Goal: Task Accomplishment & Management: Manage account settings

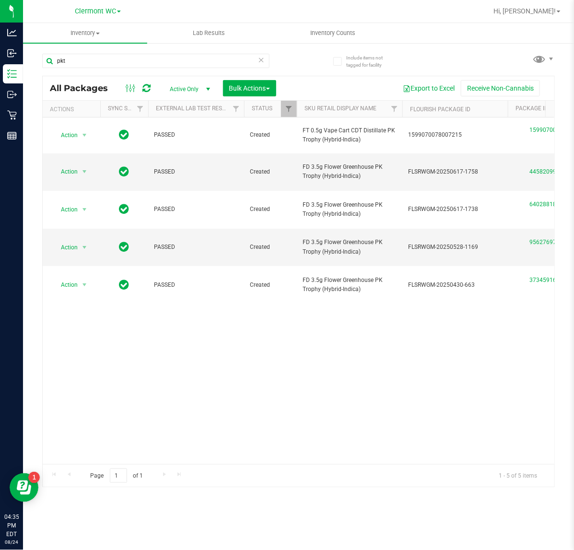
scroll to position [0, 142]
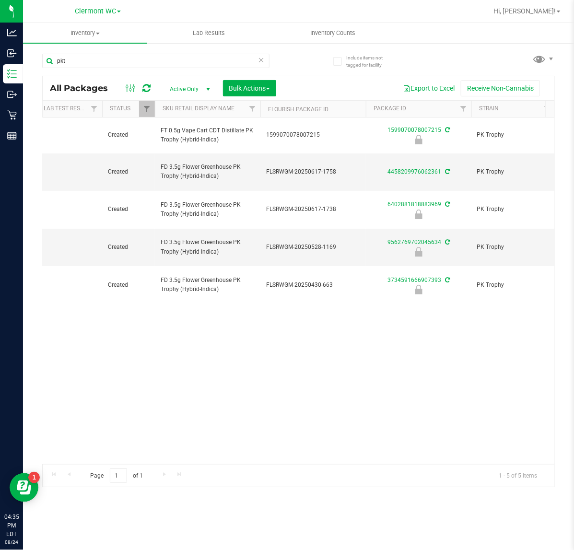
click at [497, 363] on div "Action Action Edit attributes Global inventory Locate package Package audit log…" at bounding box center [298, 290] width 511 height 346
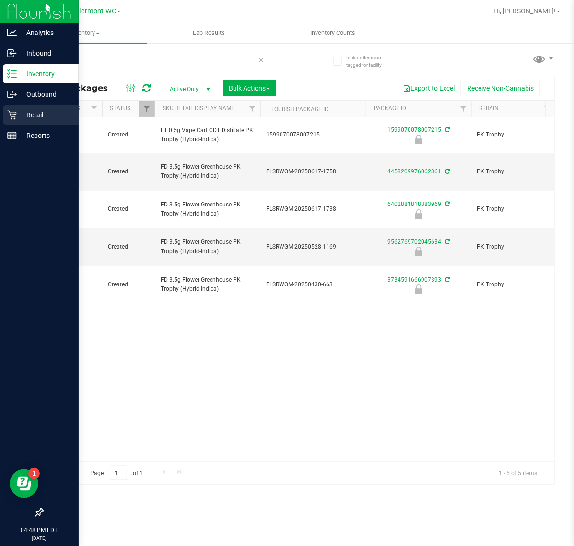
click at [15, 121] on div "Retail" at bounding box center [41, 114] width 76 height 19
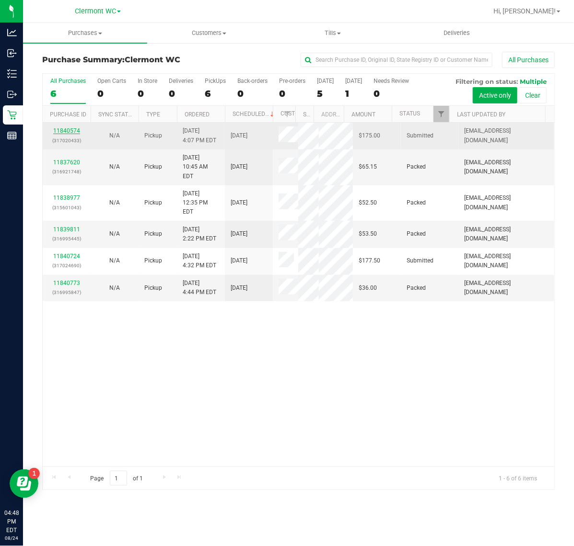
click at [67, 130] on link "11840574" at bounding box center [66, 130] width 27 height 7
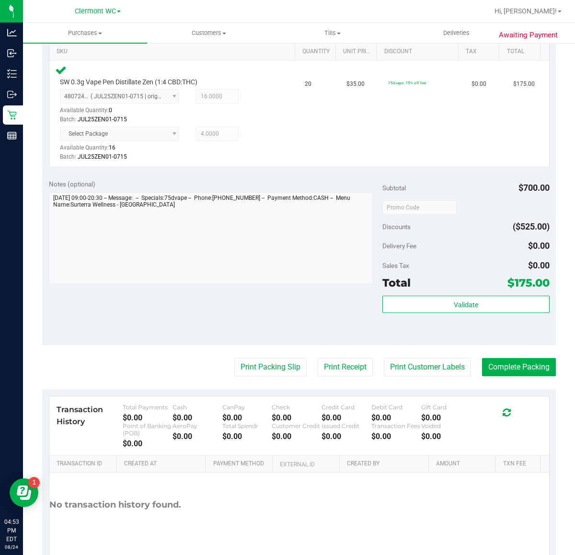
scroll to position [255, 0]
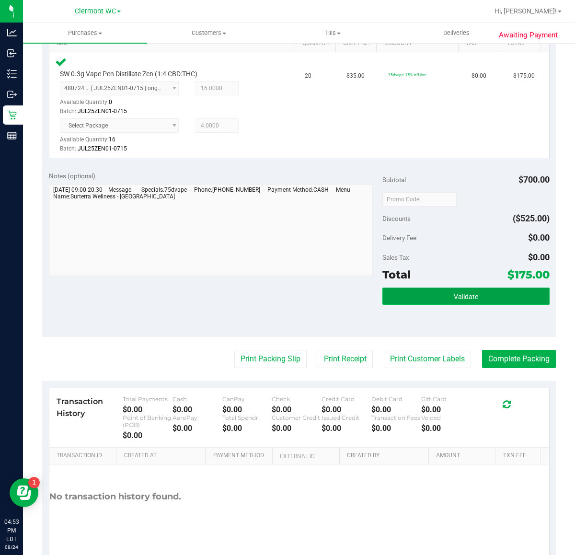
click at [464, 303] on button "Validate" at bounding box center [465, 296] width 167 height 17
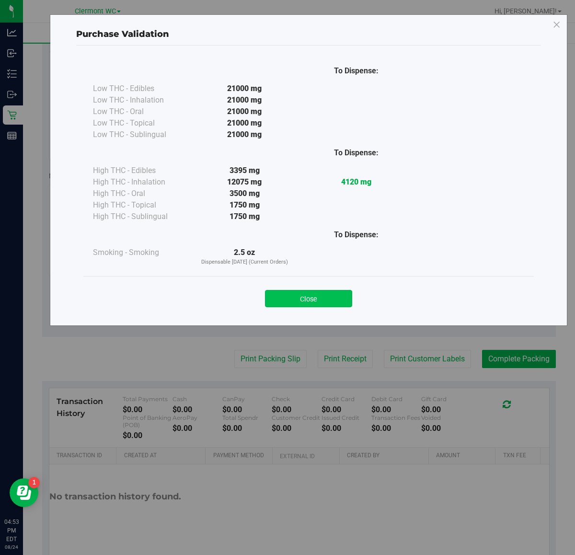
click at [295, 298] on button "Close" at bounding box center [308, 298] width 87 height 17
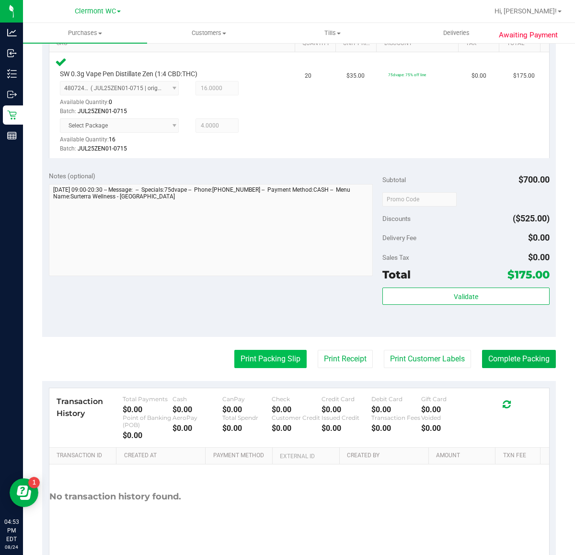
click at [259, 350] on button "Print Packing Slip" at bounding box center [270, 359] width 72 height 18
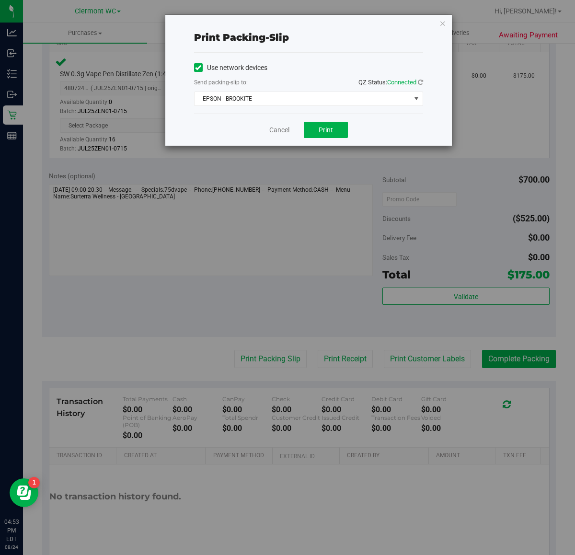
click at [322, 150] on div "Print packing-slip Use network devices Send packing-slip to: QZ Status: Connect…" at bounding box center [291, 277] width 582 height 555
click at [323, 134] on span "Print" at bounding box center [326, 130] width 14 height 8
click at [273, 134] on link "Cancel" at bounding box center [279, 130] width 20 height 10
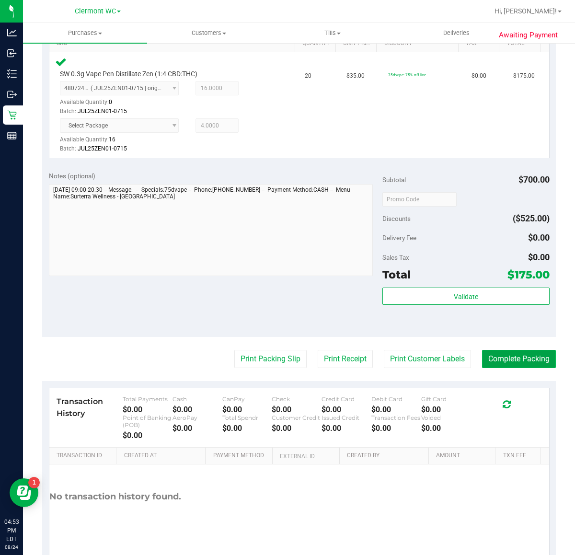
click at [513, 350] on button "Complete Packing" at bounding box center [519, 359] width 74 height 18
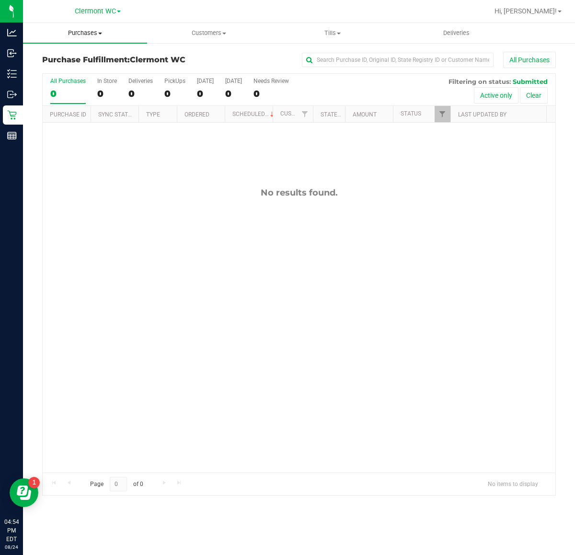
click at [89, 36] on span "Purchases" at bounding box center [85, 33] width 124 height 9
click at [106, 60] on span "Summary of purchases" at bounding box center [72, 58] width 98 height 8
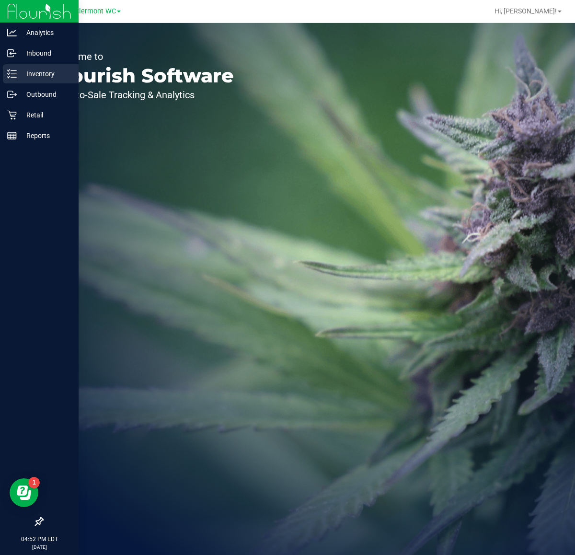
click at [30, 70] on p "Inventory" at bounding box center [46, 74] width 58 height 12
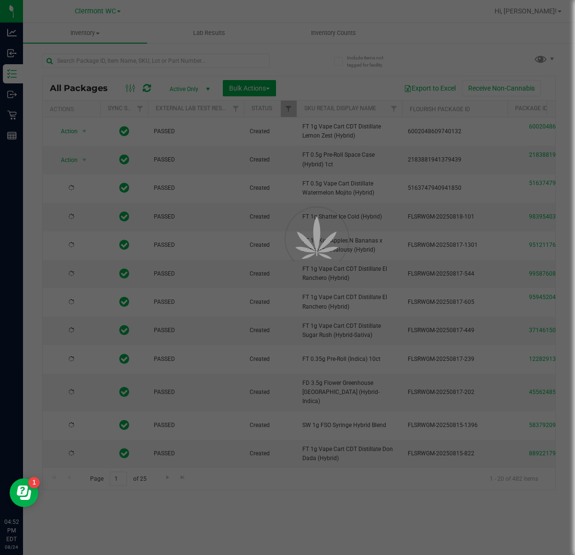
click at [110, 61] on div at bounding box center [287, 277] width 575 height 555
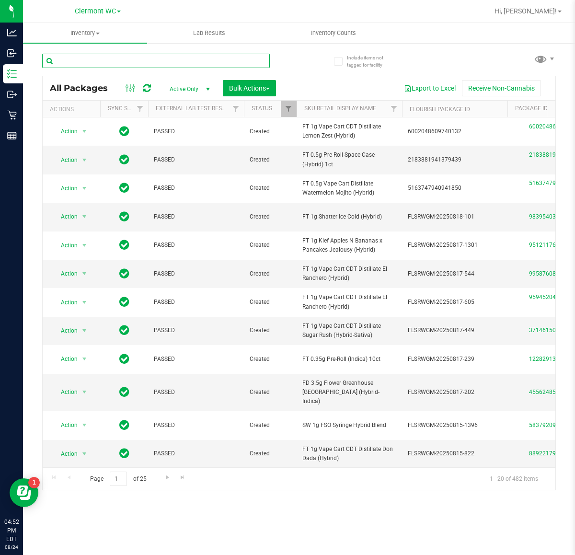
click at [110, 61] on input "text" at bounding box center [156, 61] width 228 height 14
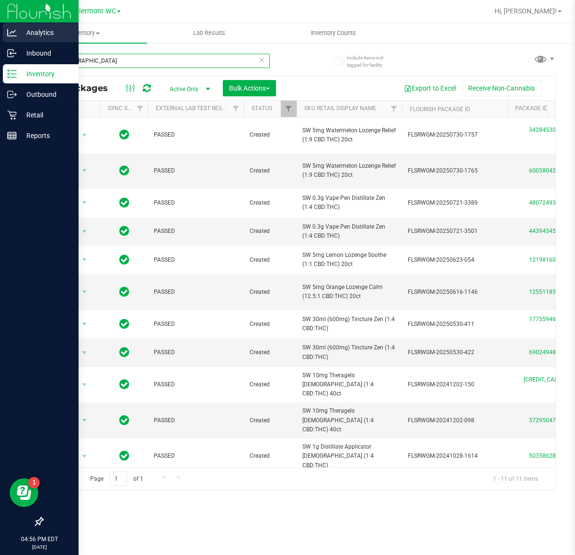
drag, startPoint x: 173, startPoint y: 61, endPoint x: 0, endPoint y: 25, distance: 177.1
click at [0, 25] on div "Analytics Inbound Inventory Outbound Retail Reports 04:56 PM EDT 08/24/2025 08/…" at bounding box center [287, 277] width 575 height 555
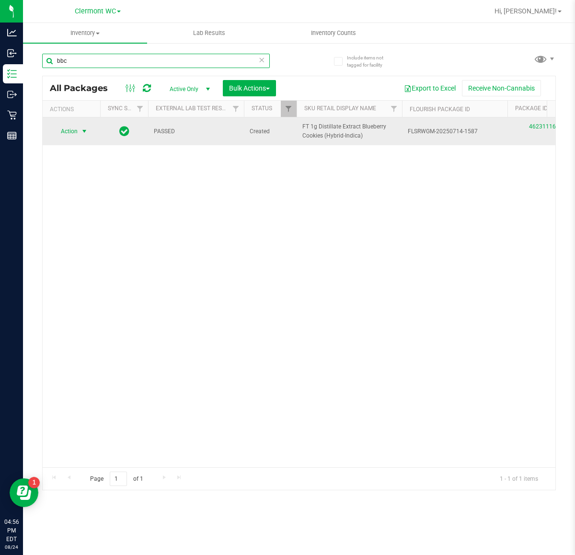
type input "bbc"
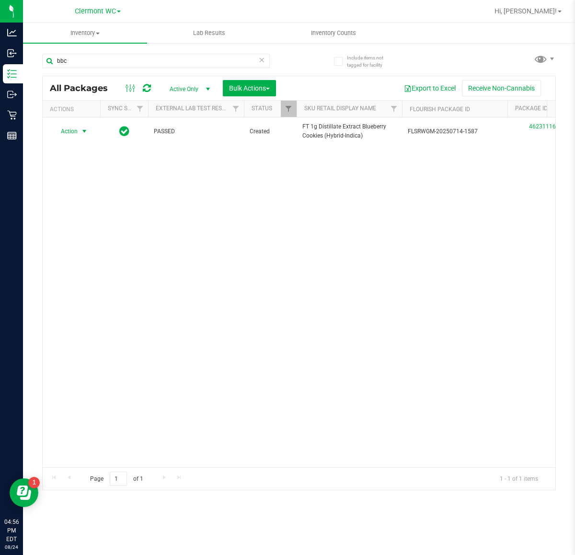
drag, startPoint x: 85, startPoint y: 128, endPoint x: 85, endPoint y: 191, distance: 62.3
click at [85, 129] on span "select" at bounding box center [85, 131] width 8 height 8
click at [85, 239] on li "Unlock package" at bounding box center [84, 246] width 62 height 14
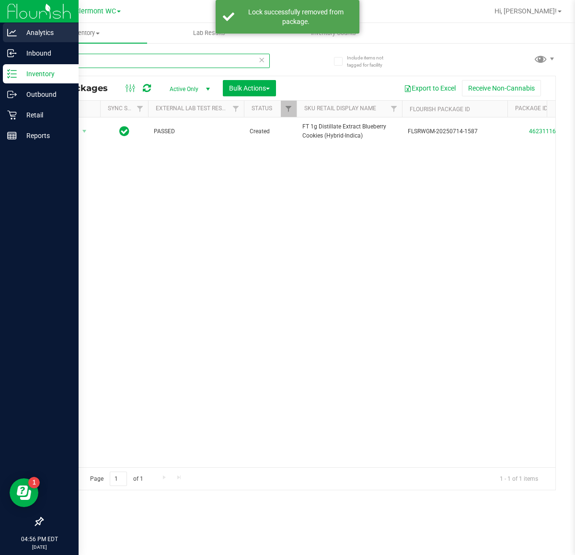
drag, startPoint x: 103, startPoint y: 65, endPoint x: 0, endPoint y: 39, distance: 106.1
click at [0, 39] on div "Analytics Inbound Inventory Outbound Retail Reports 04:56 PM EDT 08/24/2025 08/…" at bounding box center [287, 277] width 575 height 555
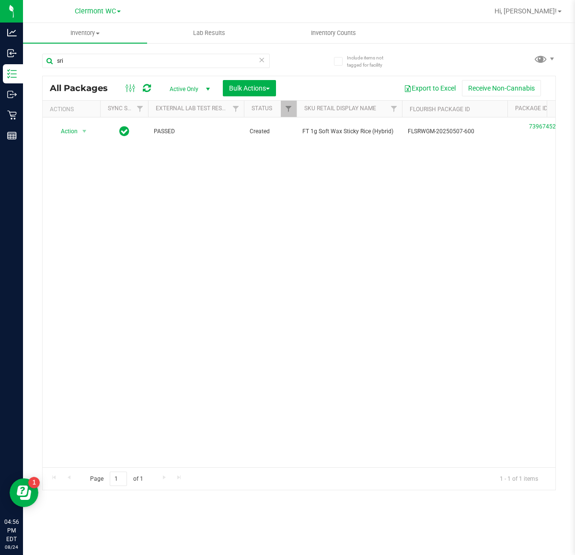
drag, startPoint x: 106, startPoint y: 364, endPoint x: 81, endPoint y: 364, distance: 25.4
click at [109, 364] on div "Action Action Edit attributes Global inventory Locate package Package audit log…" at bounding box center [299, 292] width 513 height 350
click at [92, 60] on input "sri" at bounding box center [156, 61] width 228 height 14
type input "s"
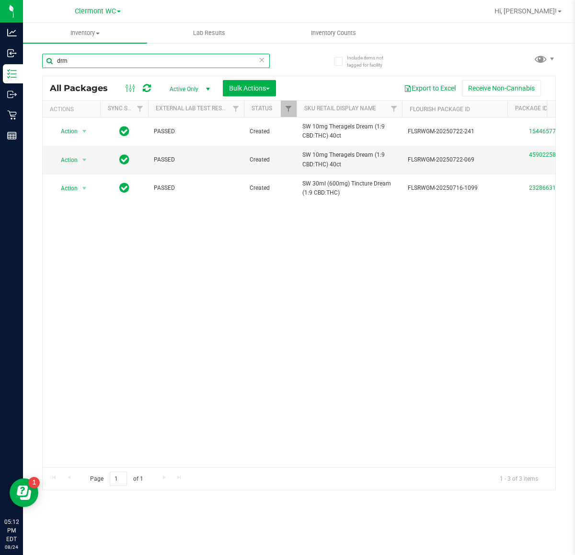
click at [142, 60] on input "drm" at bounding box center [156, 61] width 228 height 14
type input "d"
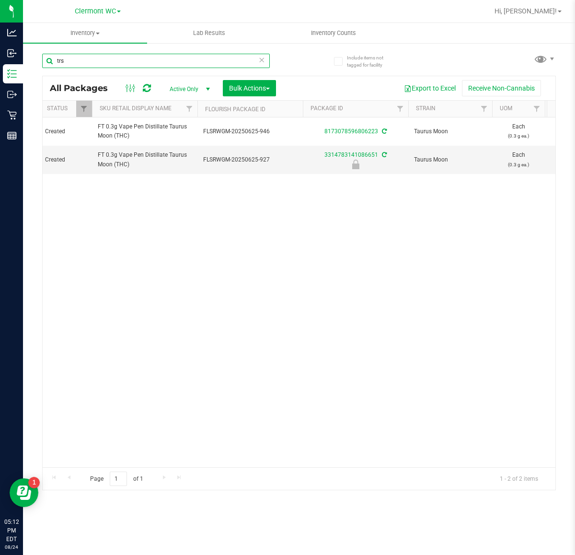
scroll to position [0, 221]
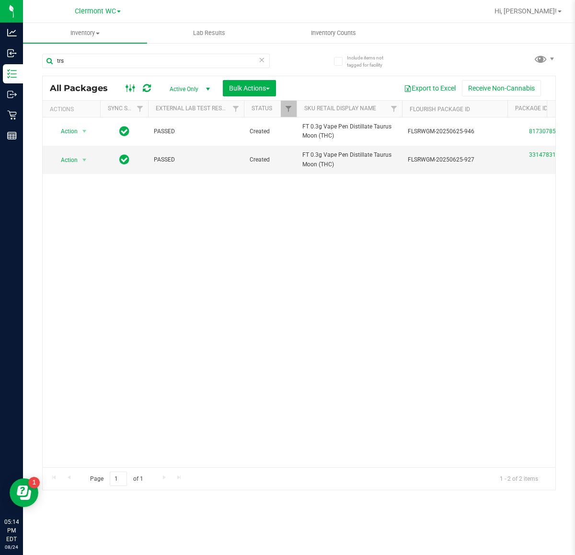
click at [133, 87] on ellipse at bounding box center [134, 87] width 2 height 2
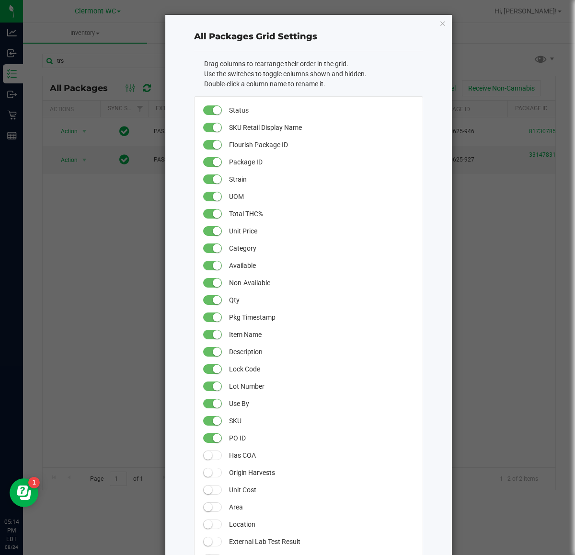
click at [115, 62] on ngb-modal-window "All Packages Grid Settings Drag columns to rearrange their order in the grid. U…" at bounding box center [291, 277] width 582 height 555
click at [439, 23] on icon "button" at bounding box center [442, 23] width 7 height 12
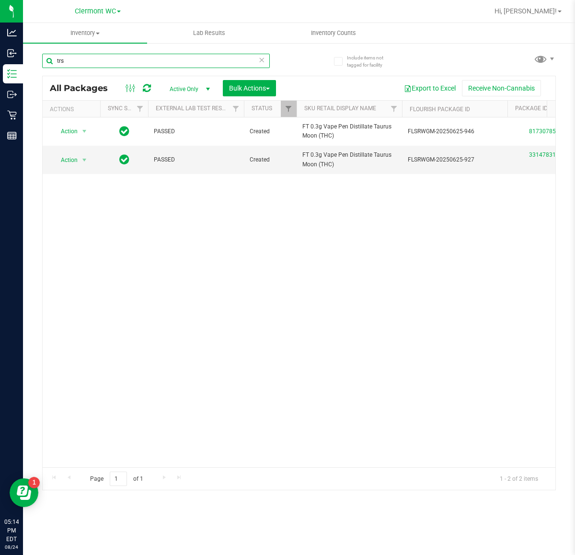
click at [146, 61] on input "trs" at bounding box center [156, 61] width 228 height 14
type input "t"
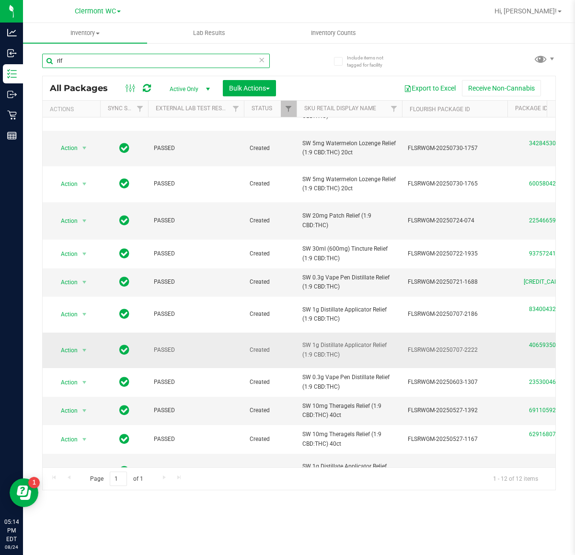
scroll to position [37, 0]
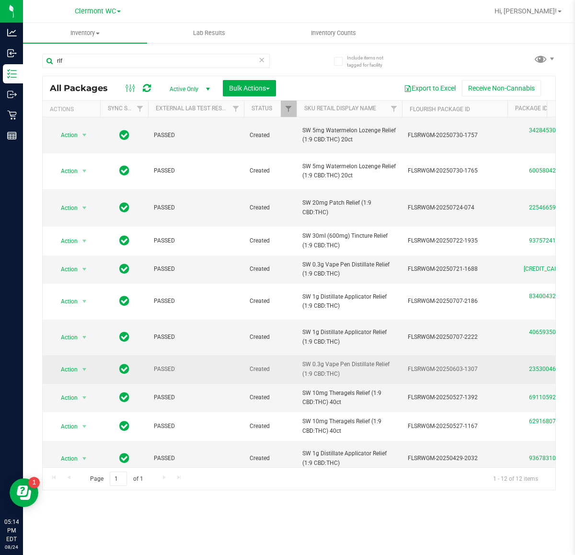
drag, startPoint x: 361, startPoint y: 362, endPoint x: 299, endPoint y: 346, distance: 64.2
click at [302, 355] on td "SW 0.3g Vape Pen Distillate Relief (1:9 CBD:THC)" at bounding box center [349, 369] width 105 height 28
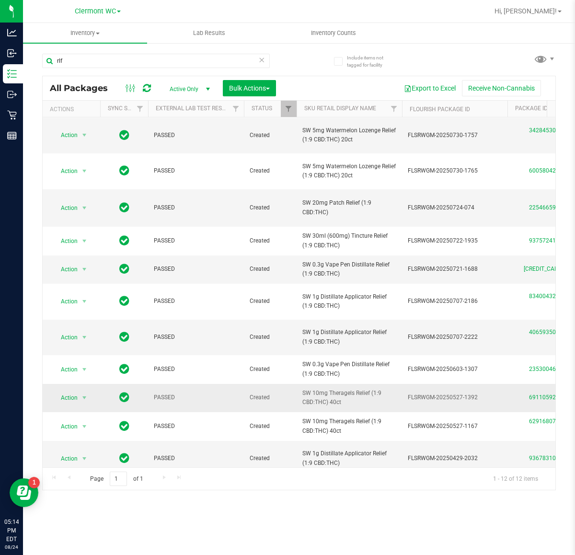
copy span "SW 0.3g Vape Pen Distillate Relief (1:9 CBD:THC)"
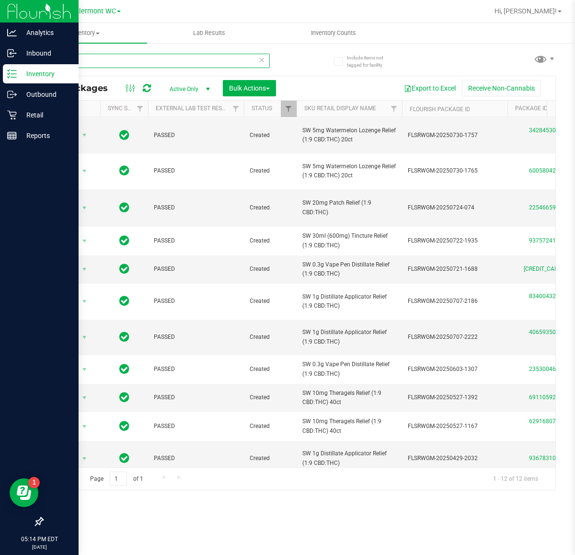
drag, startPoint x: 128, startPoint y: 62, endPoint x: 0, endPoint y: 65, distance: 128.4
click at [0, 63] on div "Analytics Inbound Inventory Outbound Retail Reports 05:14 PM EDT 08/24/2025 08/…" at bounding box center [287, 277] width 575 height 555
paste input "SW 0.3g Vape Pen Distillate Relief (1:9 CBD:THC)"
type input "SW 0.3g Vape Pen Distillate Relief (1:9 CBD:THC)"
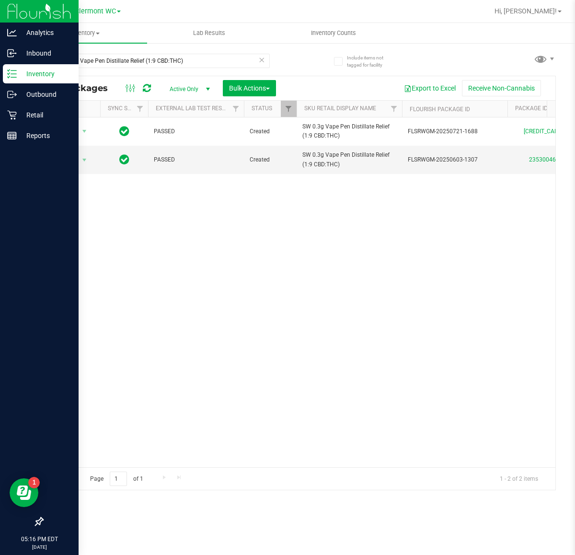
click at [34, 76] on p "Inventory" at bounding box center [46, 74] width 58 height 12
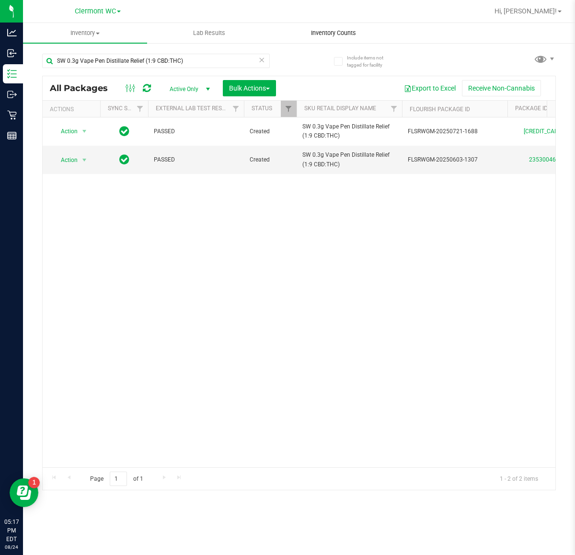
click at [334, 36] on span "Inventory Counts" at bounding box center [333, 33] width 71 height 9
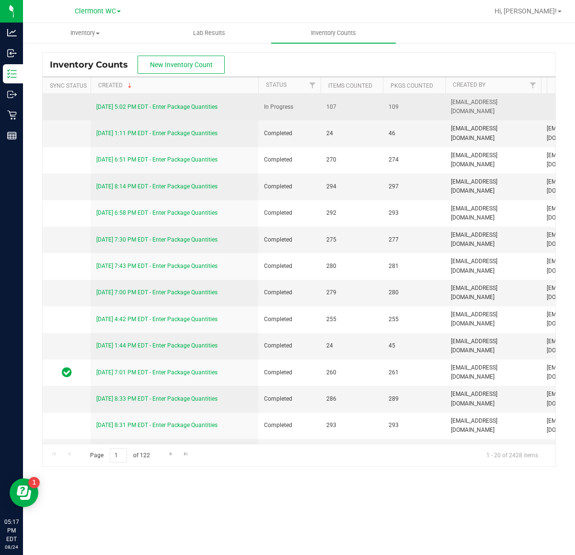
click at [118, 106] on link "8/24/25 5:02 PM EDT - Enter Package Quantities" at bounding box center [156, 107] width 121 height 7
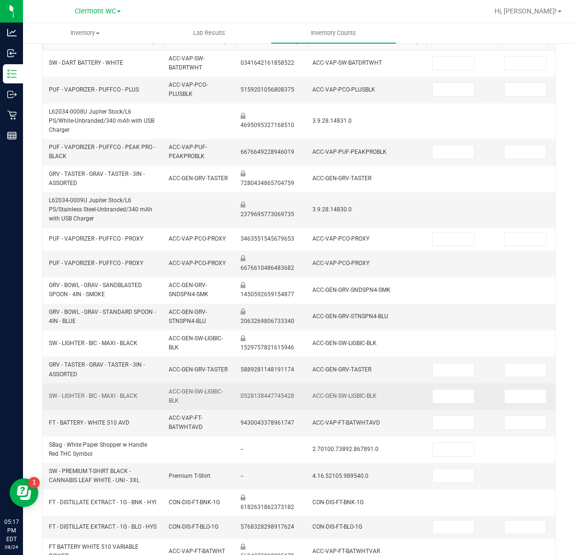
scroll to position [191, 0]
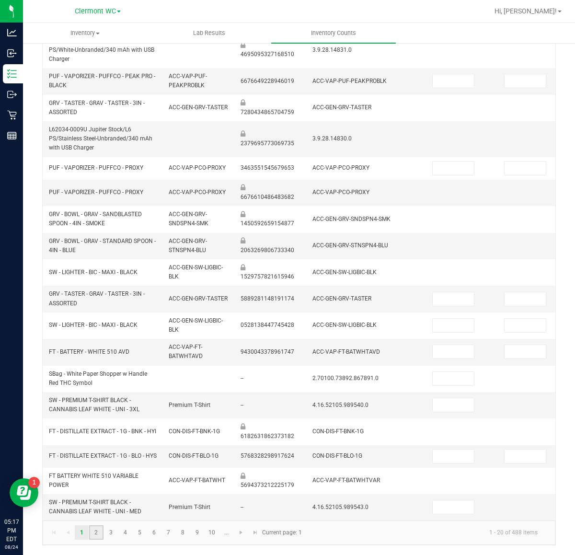
click at [101, 531] on link "2" at bounding box center [96, 532] width 14 height 14
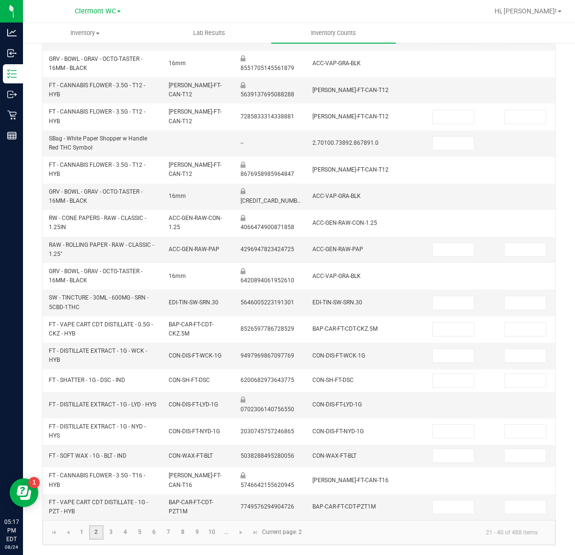
type input "6"
type input "1"
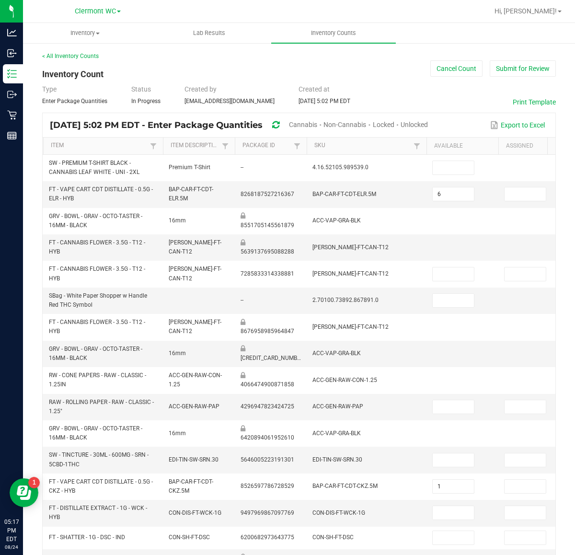
click at [324, 151] on th "SKU" at bounding box center [367, 146] width 120 height 17
click at [317, 147] on link "SKU" at bounding box center [362, 146] width 96 height 8
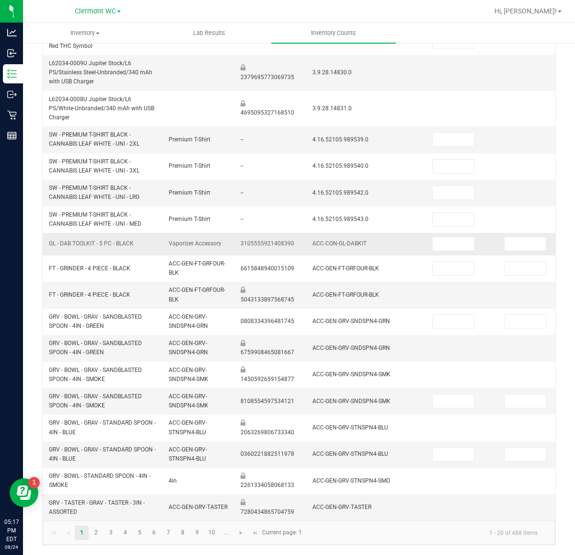
scroll to position [191, 0]
click at [96, 537] on link "2" at bounding box center [96, 533] width 14 height 14
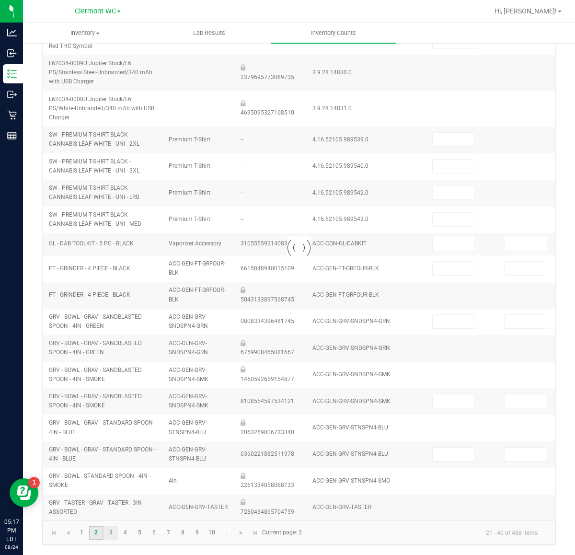
scroll to position [173, 0]
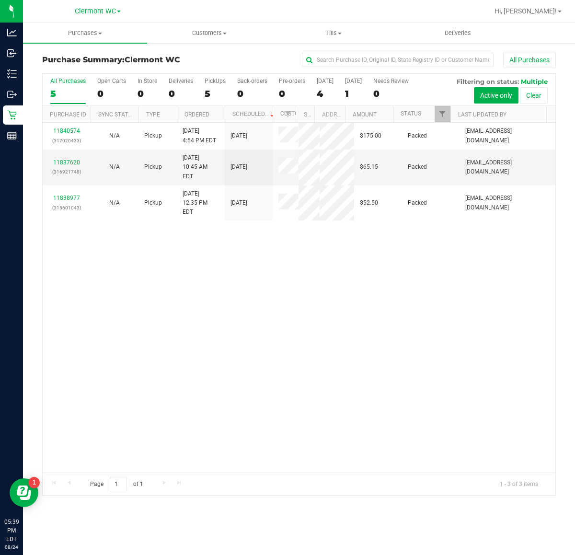
click at [215, 310] on div "11840574 (317020433) N/A Pickup 8/24/2025 4:54 PM EDT 8/25/2025 $175.00 Packed …" at bounding box center [299, 298] width 513 height 350
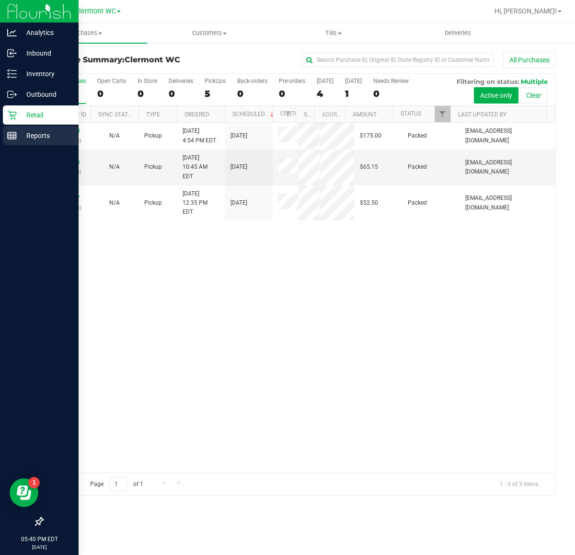
click at [19, 137] on p "Reports" at bounding box center [46, 136] width 58 height 12
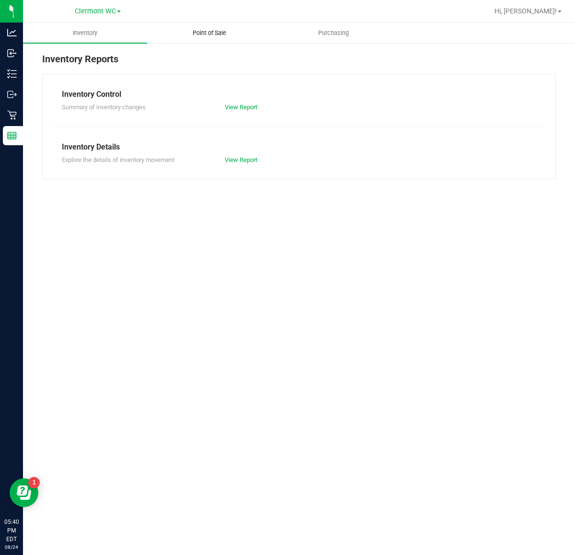
click at [215, 29] on span "Point of Sale" at bounding box center [209, 33] width 59 height 9
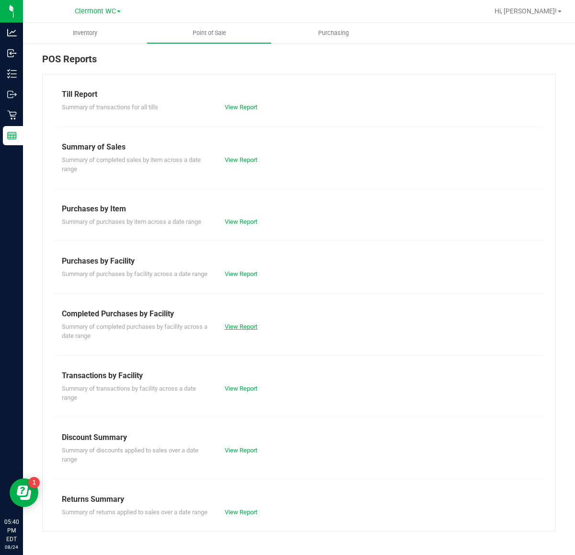
click at [234, 325] on link "View Report" at bounding box center [241, 326] width 33 height 7
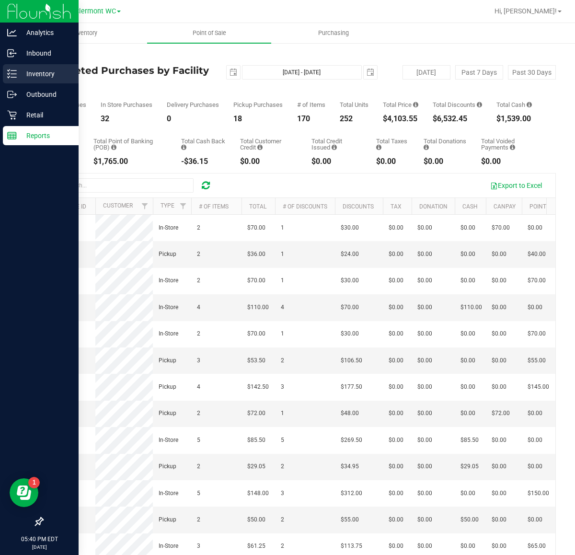
click at [32, 73] on p "Inventory" at bounding box center [46, 74] width 58 height 12
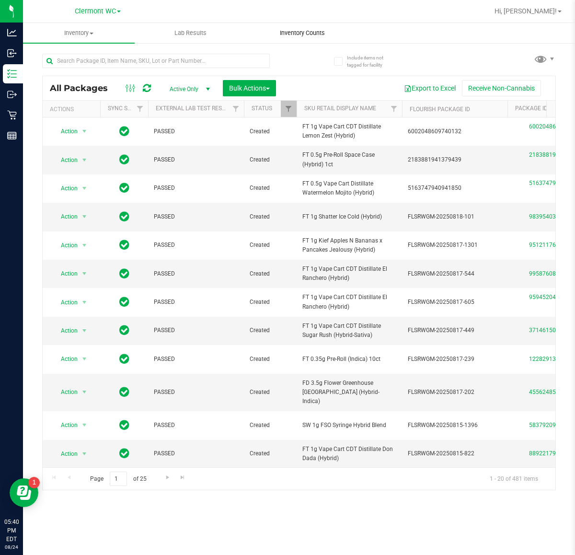
click at [311, 31] on span "Inventory Counts" at bounding box center [302, 33] width 71 height 9
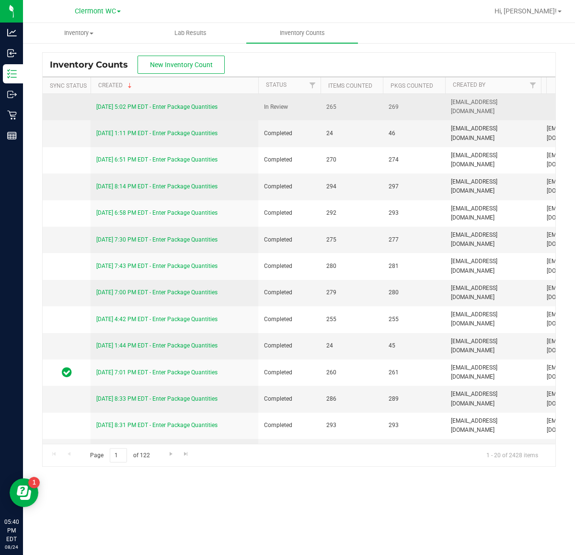
click at [178, 105] on link "8/24/25 5:02 PM EDT - Enter Package Quantities" at bounding box center [156, 107] width 121 height 7
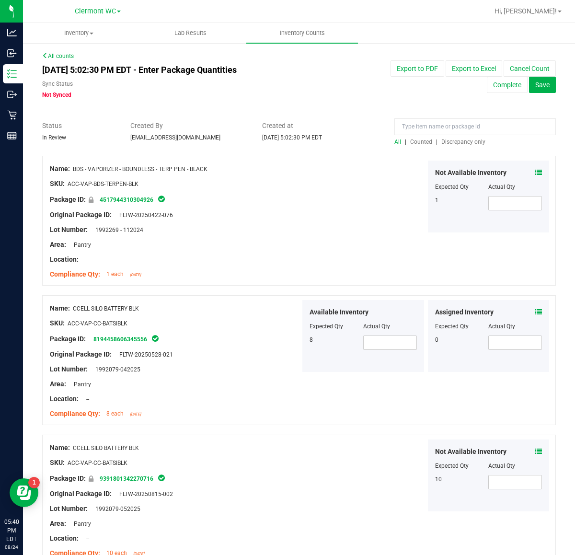
click at [461, 136] on div at bounding box center [474, 129] width 161 height 17
click at [461, 140] on span "Discrepancy only" at bounding box center [463, 141] width 44 height 7
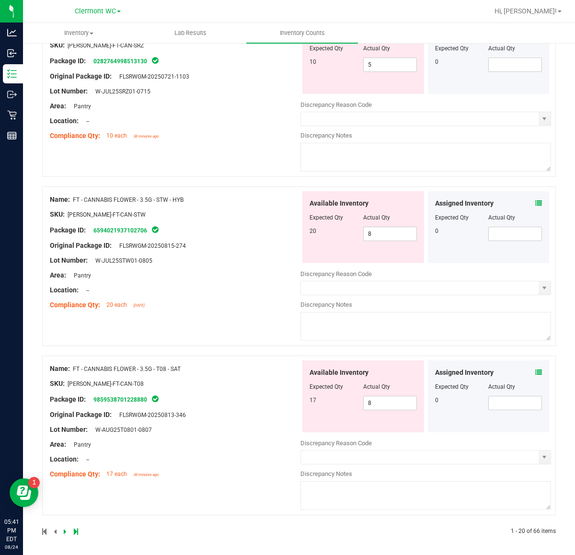
scroll to position [3029, 0]
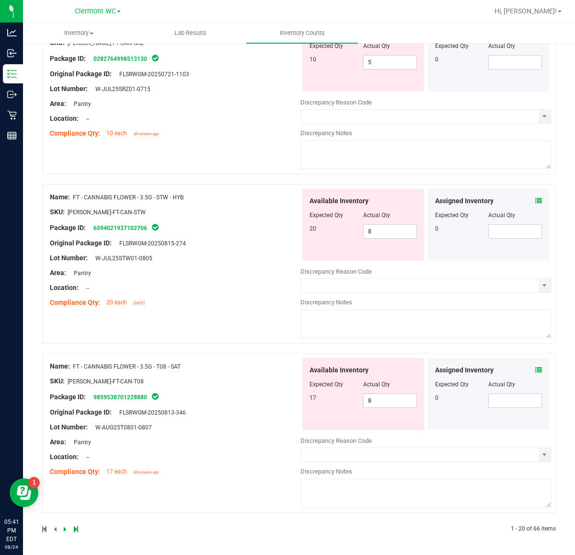
click at [64, 530] on icon at bounding box center [65, 529] width 3 height 6
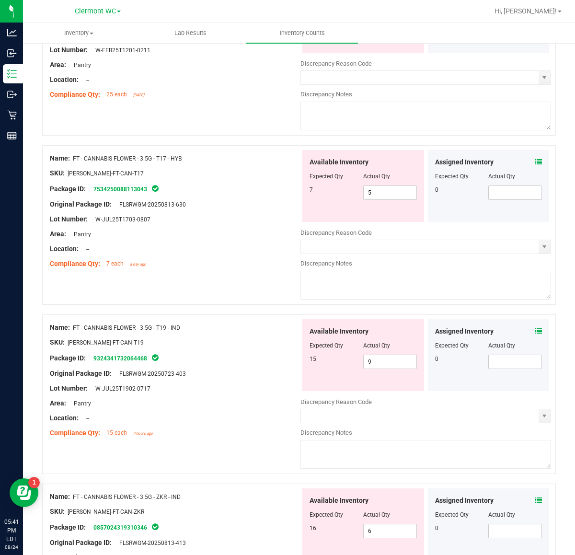
scroll to position [0, 0]
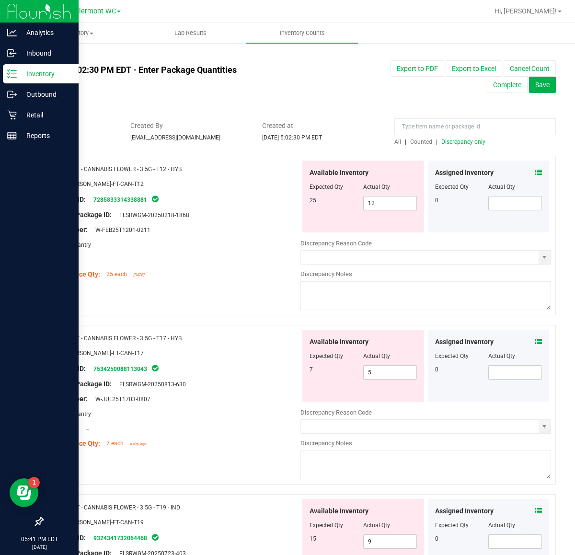
click at [8, 77] on icon at bounding box center [12, 74] width 10 height 10
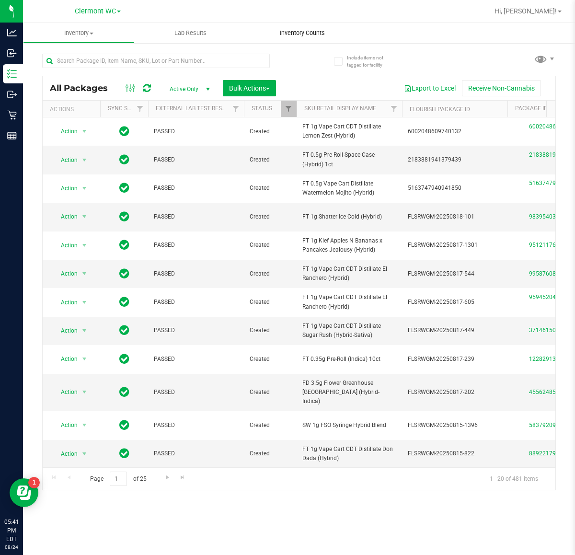
click at [317, 35] on span "Inventory Counts" at bounding box center [302, 33] width 71 height 9
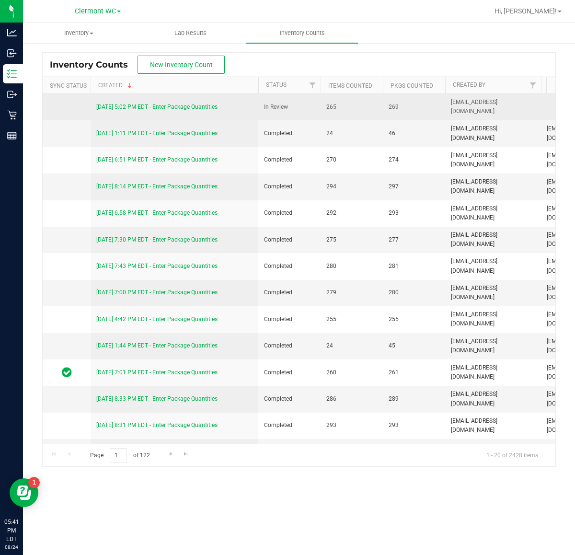
click at [193, 106] on link "8/24/25 5:02 PM EDT - Enter Package Quantities" at bounding box center [156, 107] width 121 height 7
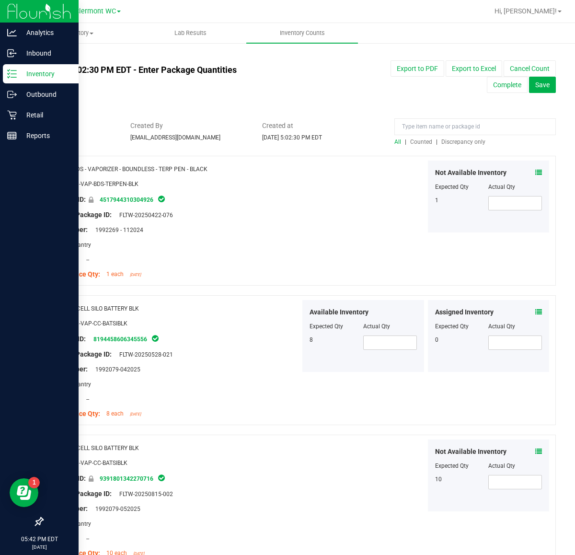
click at [42, 75] on p "Inventory" at bounding box center [46, 74] width 58 height 12
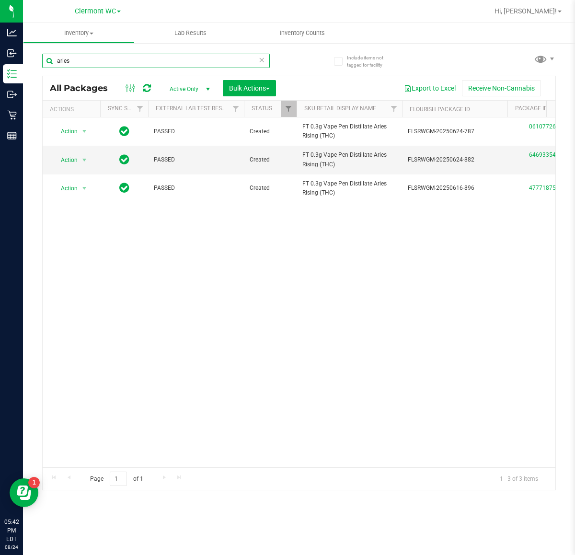
type input "aries"
click at [171, 457] on div "Action Action Edit attributes Global inventory Locate package Package audit log…" at bounding box center [299, 292] width 513 height 350
click at [171, 60] on input "aries" at bounding box center [156, 61] width 228 height 14
click at [262, 56] on icon at bounding box center [261, 60] width 7 height 12
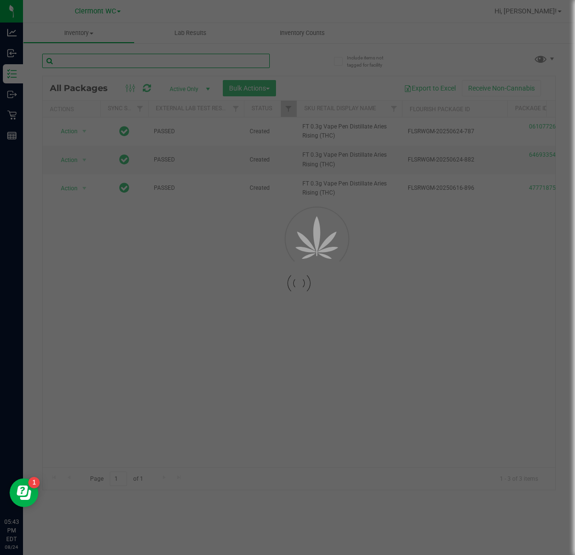
click at [255, 61] on input "text" at bounding box center [156, 61] width 228 height 14
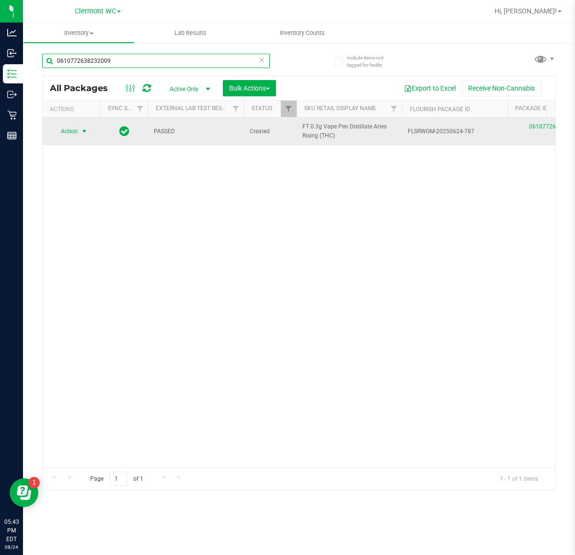
type input "0610772638232009"
click at [73, 128] on span "Action" at bounding box center [65, 131] width 26 height 13
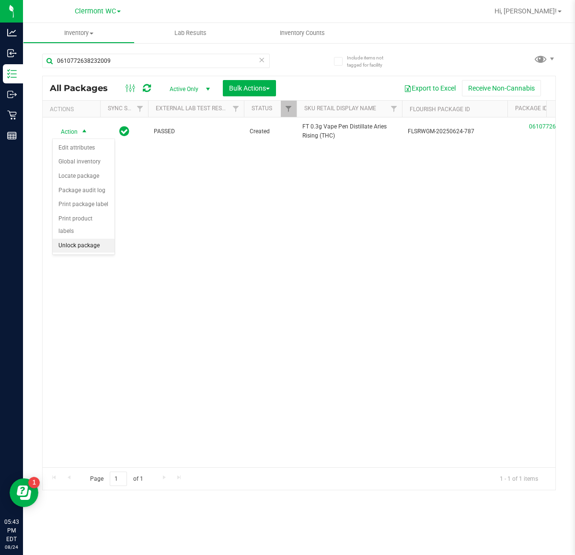
click at [69, 239] on li "Unlock package" at bounding box center [84, 246] width 62 height 14
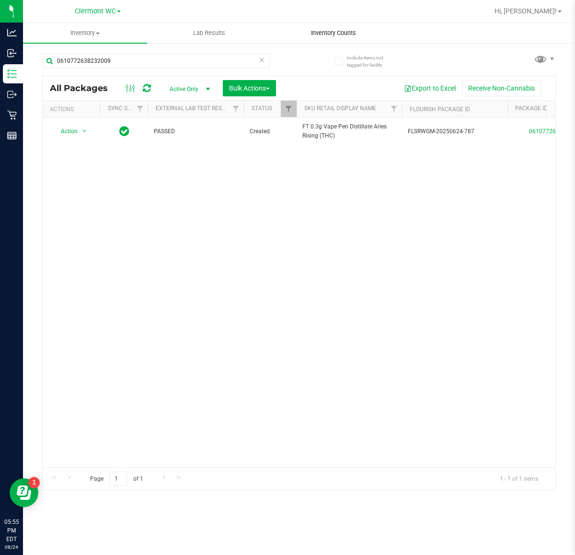
click at [342, 33] on span "Inventory Counts" at bounding box center [333, 33] width 71 height 9
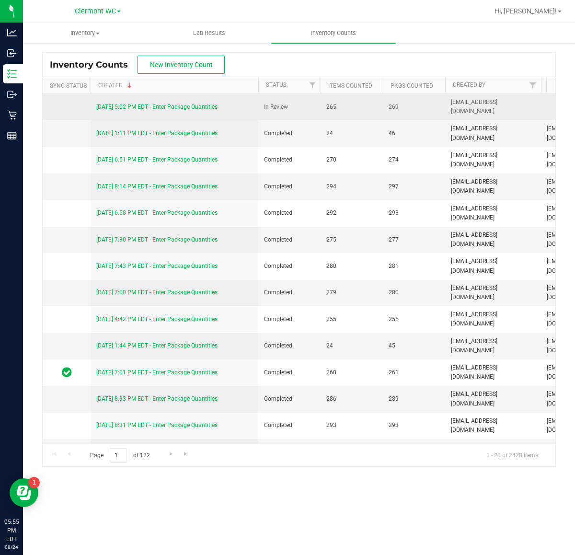
click at [170, 108] on link "8/24/25 5:02 PM EDT - Enter Package Quantities" at bounding box center [156, 107] width 121 height 7
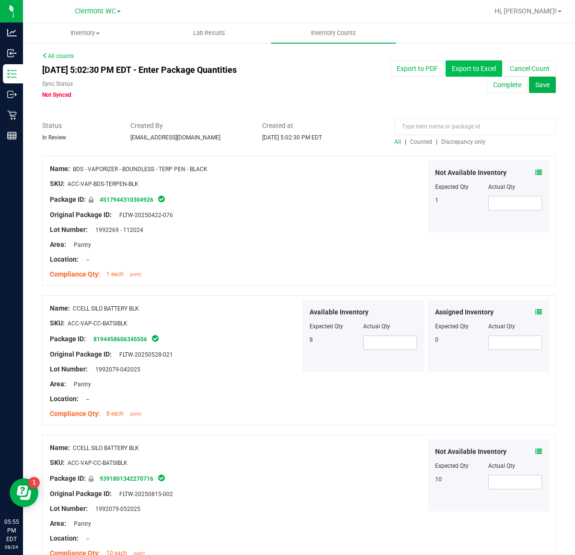
click at [446, 70] on button "Export to Excel" at bounding box center [474, 68] width 57 height 16
click at [511, 126] on input at bounding box center [474, 126] width 161 height 17
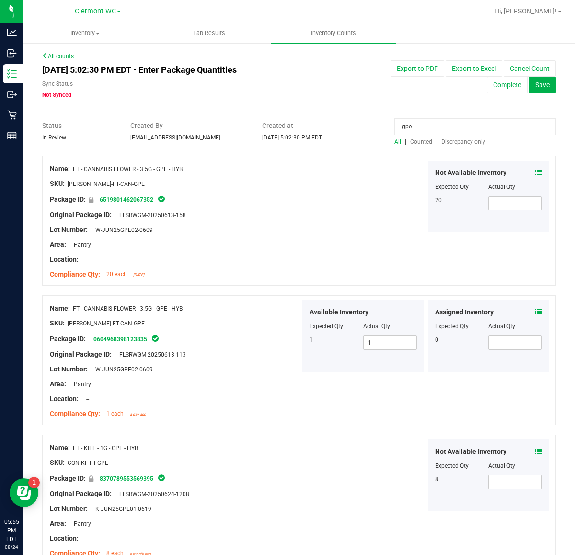
type input "gpe"
click at [449, 140] on span "Discrepancy only" at bounding box center [463, 141] width 44 height 7
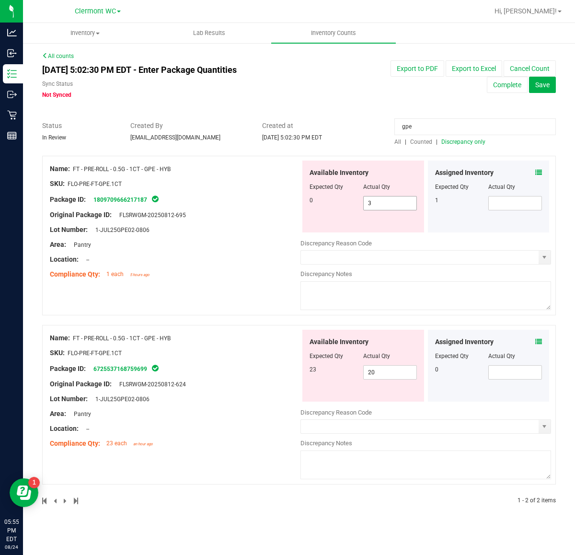
click at [401, 205] on input "3" at bounding box center [390, 202] width 53 height 13
type input "4"
click at [539, 173] on icon at bounding box center [538, 172] width 7 height 7
type input "4"
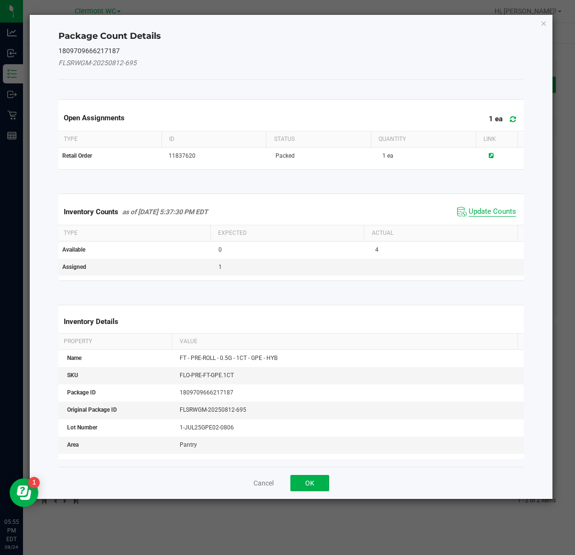
click at [496, 208] on span "Update Counts" at bounding box center [492, 212] width 47 height 10
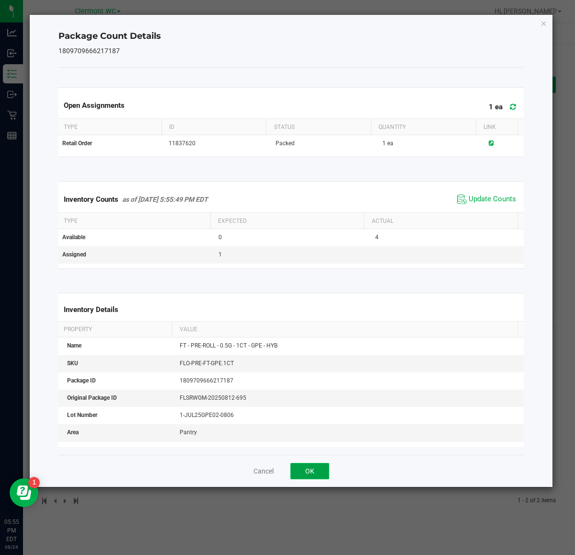
click at [314, 470] on button "OK" at bounding box center [309, 471] width 39 height 16
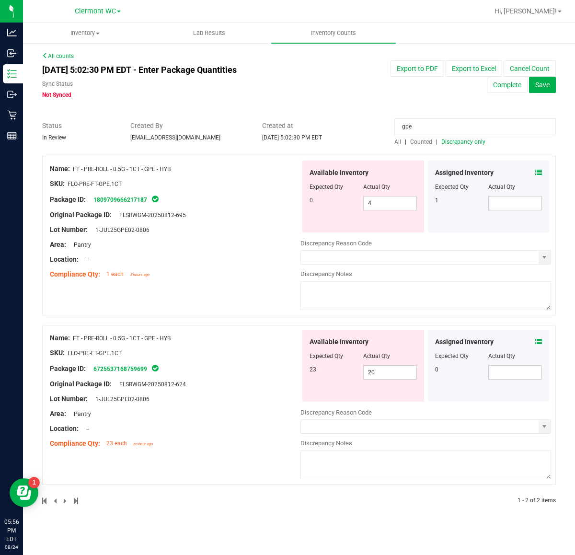
click at [538, 342] on icon at bounding box center [538, 341] width 7 height 7
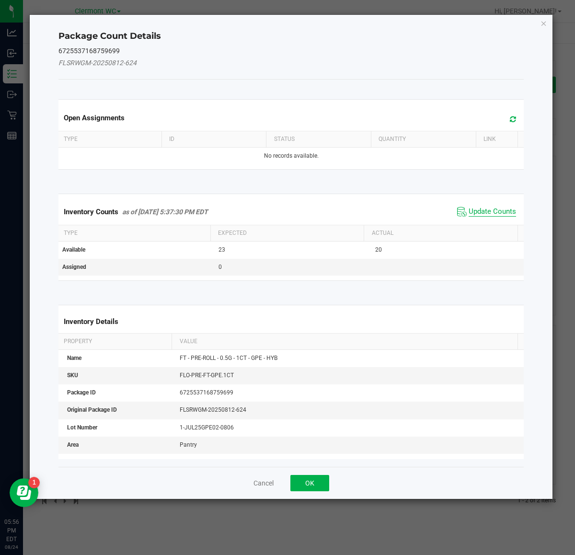
click at [483, 217] on span "Update Counts" at bounding box center [492, 212] width 47 height 10
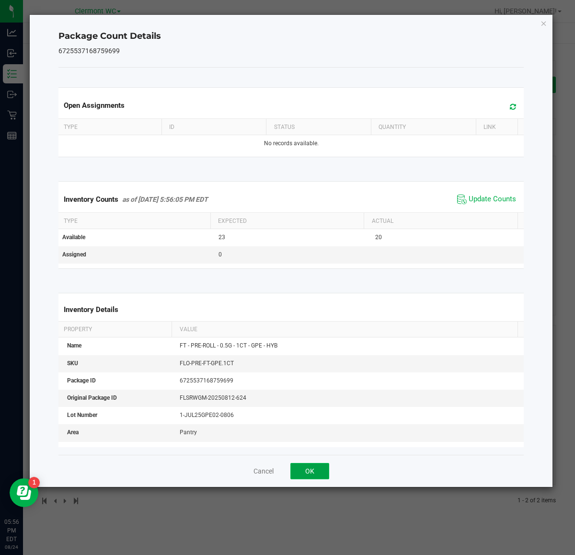
click at [310, 472] on button "OK" at bounding box center [309, 471] width 39 height 16
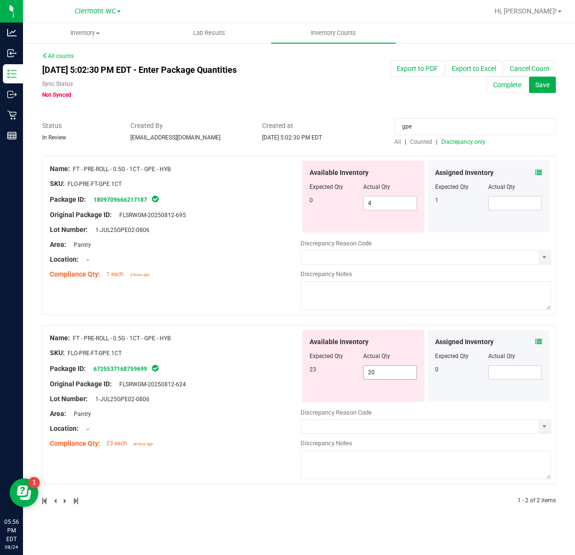
click at [401, 374] on input "20" at bounding box center [390, 372] width 53 height 13
type input "21"
click at [478, 295] on textarea at bounding box center [425, 295] width 251 height 29
click at [387, 205] on span "4 4" at bounding box center [390, 203] width 54 height 14
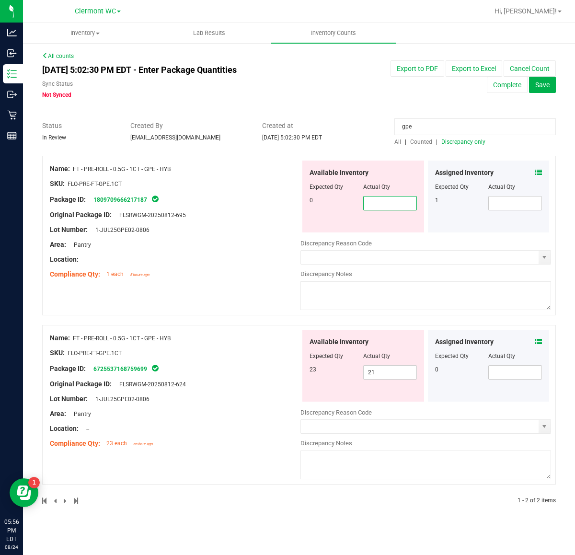
type input "0"
click at [541, 173] on icon at bounding box center [538, 172] width 7 height 7
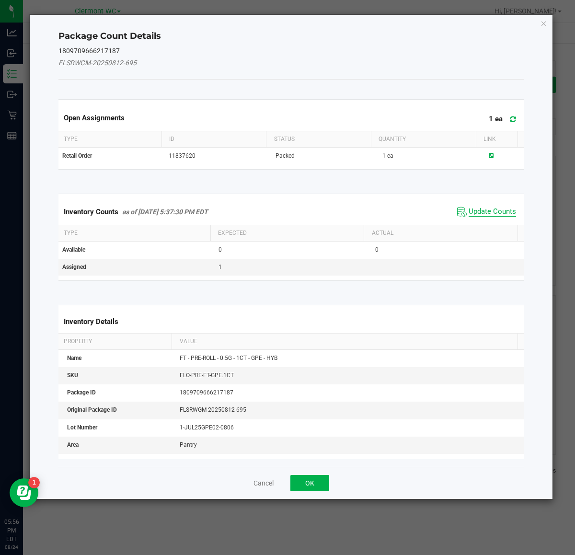
click at [469, 211] on span "Update Counts" at bounding box center [492, 212] width 47 height 10
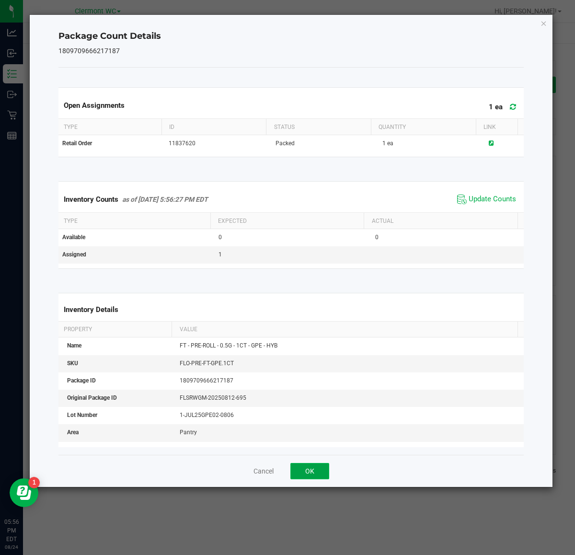
click at [318, 472] on button "OK" at bounding box center [309, 471] width 39 height 16
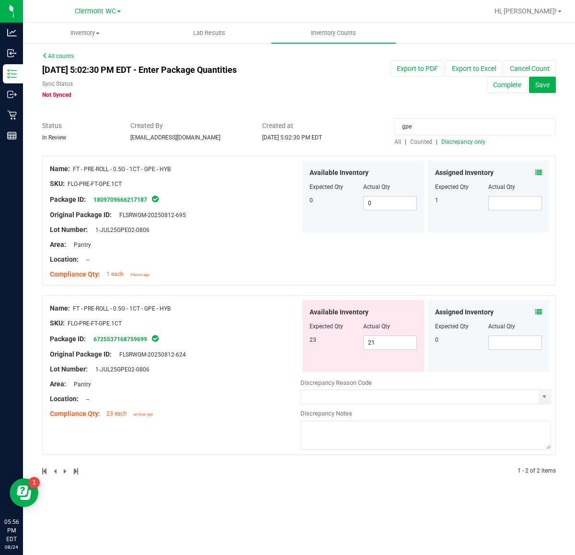
click at [458, 126] on input "gpe" at bounding box center [474, 126] width 161 height 17
type input "g"
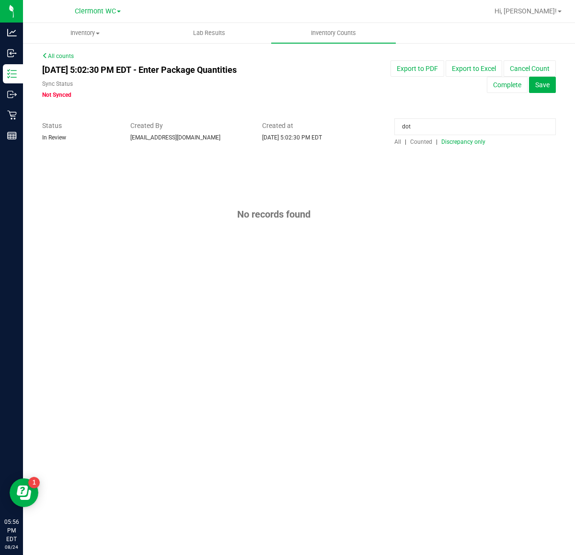
type input "dot"
click at [421, 140] on span "Counted" at bounding box center [421, 141] width 22 height 7
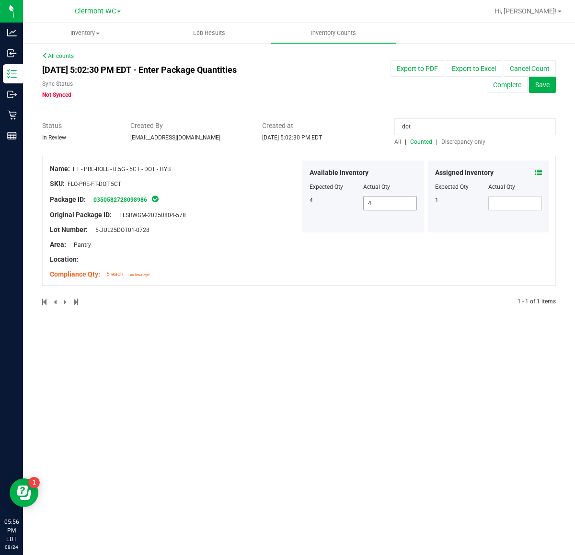
click at [403, 208] on span "4 4" at bounding box center [390, 203] width 54 height 14
type input "5"
click at [437, 276] on div "Name: FT - PRE-ROLL - 0.5G - 5CT - DOT - HYB SKU: FLO-PRE-FT-DOT.5CT Package ID…" at bounding box center [299, 221] width 514 height 130
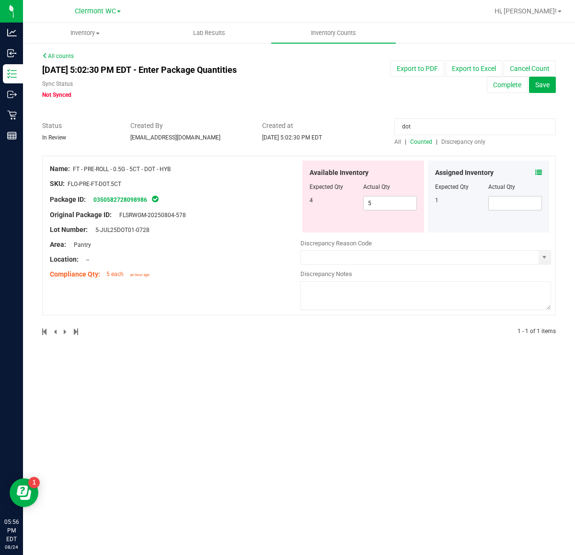
drag, startPoint x: 437, startPoint y: 123, endPoint x: 180, endPoint y: 100, distance: 258.3
click at [180, 100] on div "All counts Aug 24, 2025 5:02:30 PM EDT - Enter Package Quantities Sync Status N…" at bounding box center [299, 200] width 514 height 296
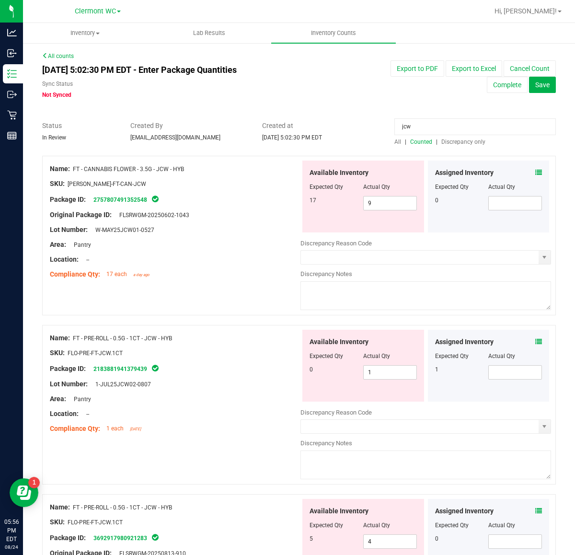
scroll to position [60, 0]
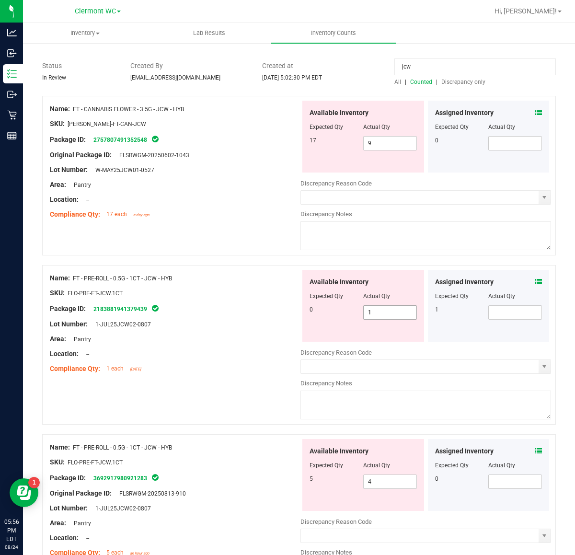
type input "jcw"
click at [393, 319] on span "1 1" at bounding box center [390, 312] width 54 height 14
type input "2"
click at [228, 329] on div at bounding box center [175, 331] width 251 height 5
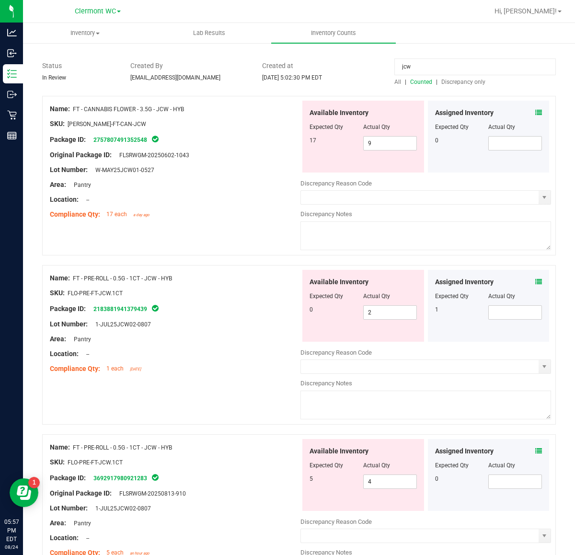
drag, startPoint x: 452, startPoint y: 67, endPoint x: 48, endPoint y: 75, distance: 404.0
click at [54, 76] on div "Status In Review Created By crivera@liveparallel.com Created at Aug 24, 2025 5:…" at bounding box center [299, 73] width 528 height 25
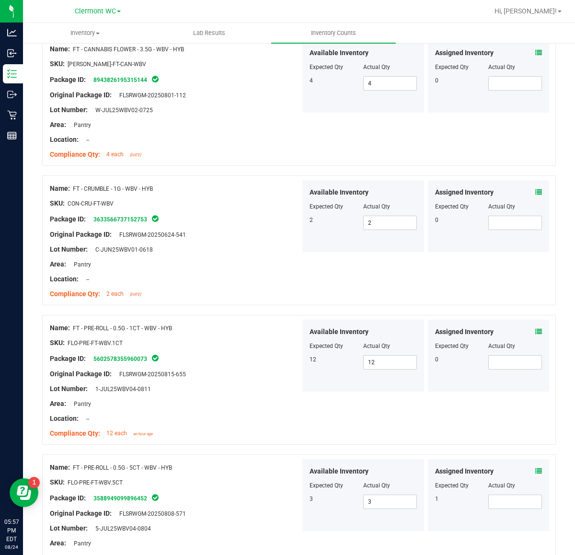
scroll to position [180, 0]
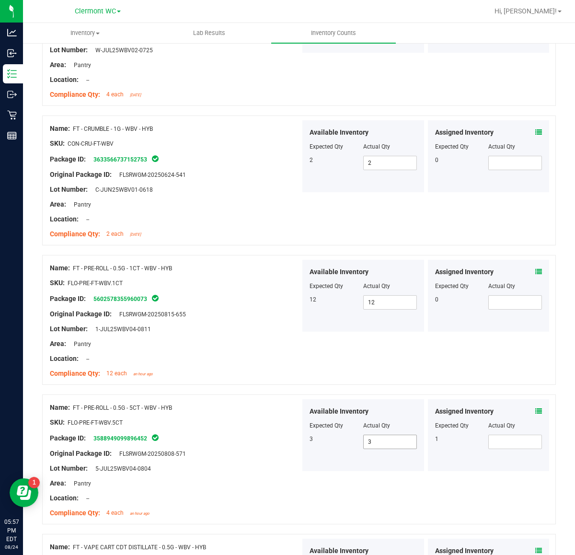
type input "wbv"
click at [381, 441] on span "3 3" at bounding box center [390, 442] width 54 height 14
type input "4"
click at [216, 330] on div "Lot Number: 1-JUL25WBV04-0811" at bounding box center [175, 329] width 251 height 10
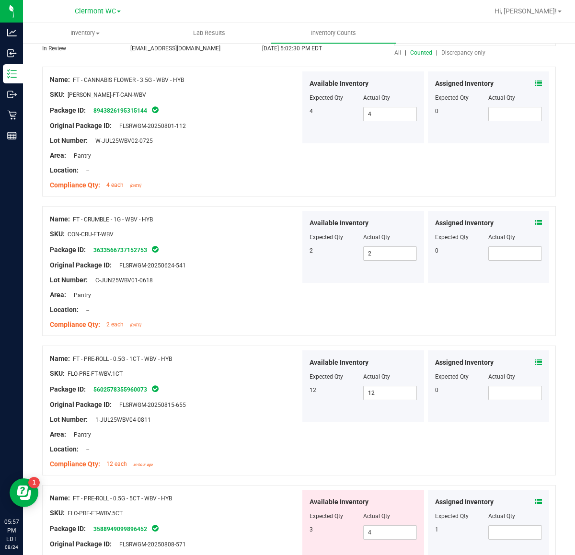
scroll to position [0, 0]
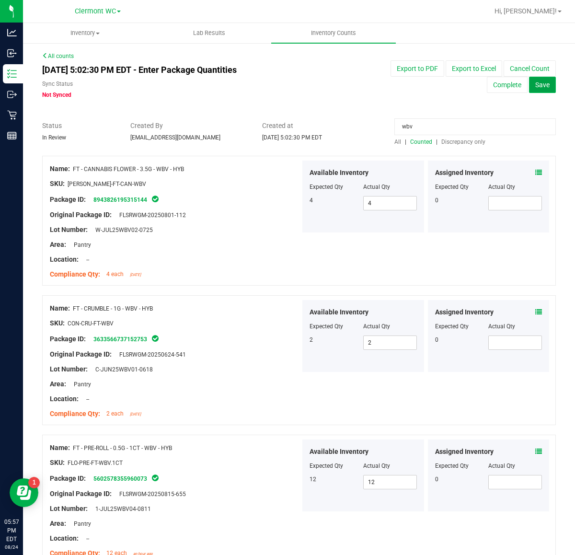
click at [540, 87] on span "Save" at bounding box center [542, 85] width 14 height 8
